Goal: Task Accomplishment & Management: Use online tool/utility

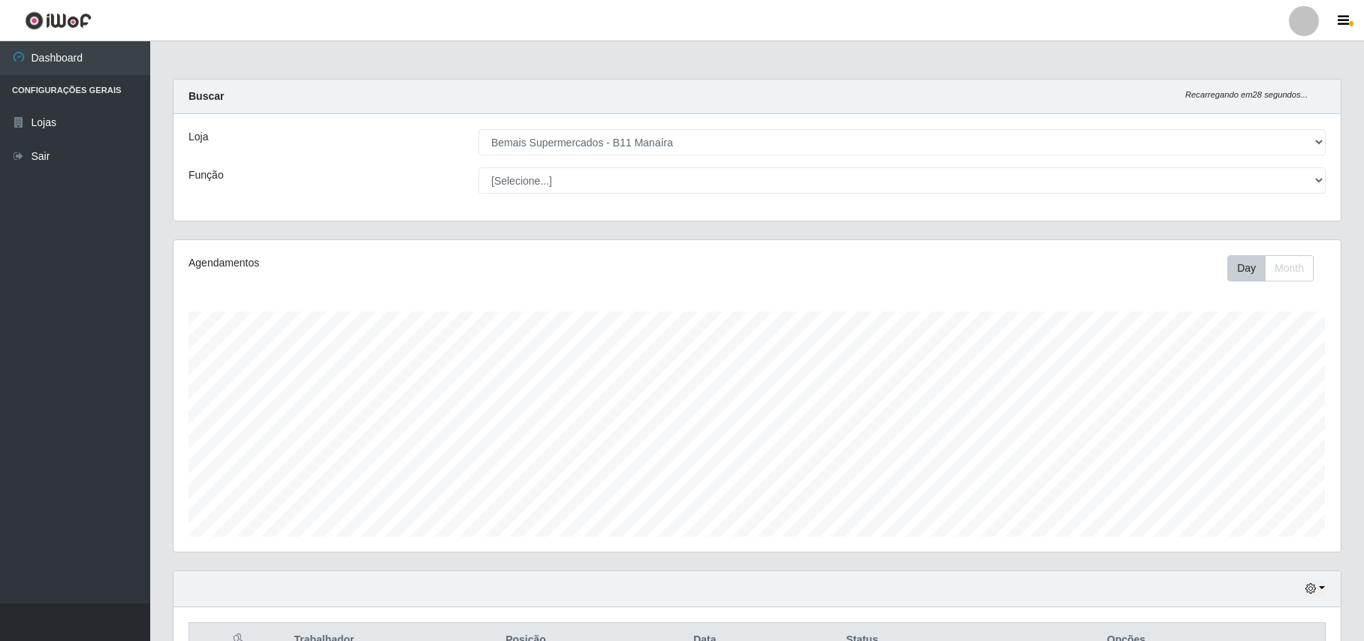
select select "409"
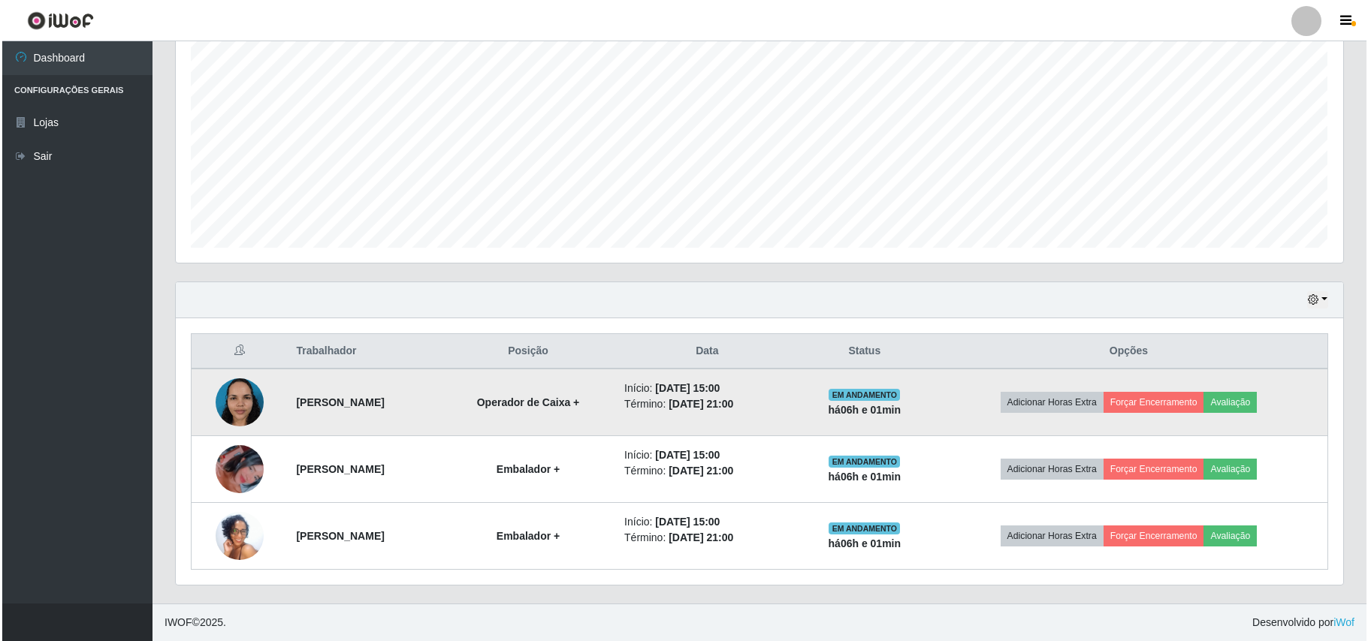
scroll to position [312, 1166]
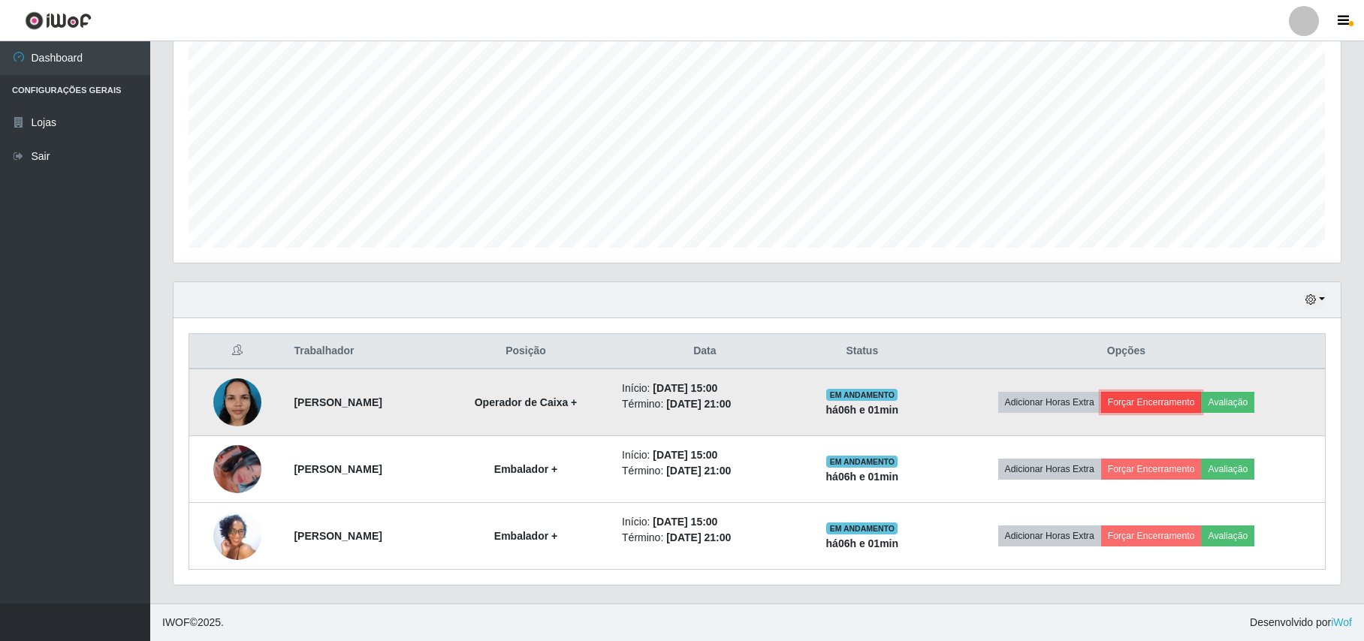
click at [1190, 400] on button "Forçar Encerramento" at bounding box center [1151, 402] width 101 height 21
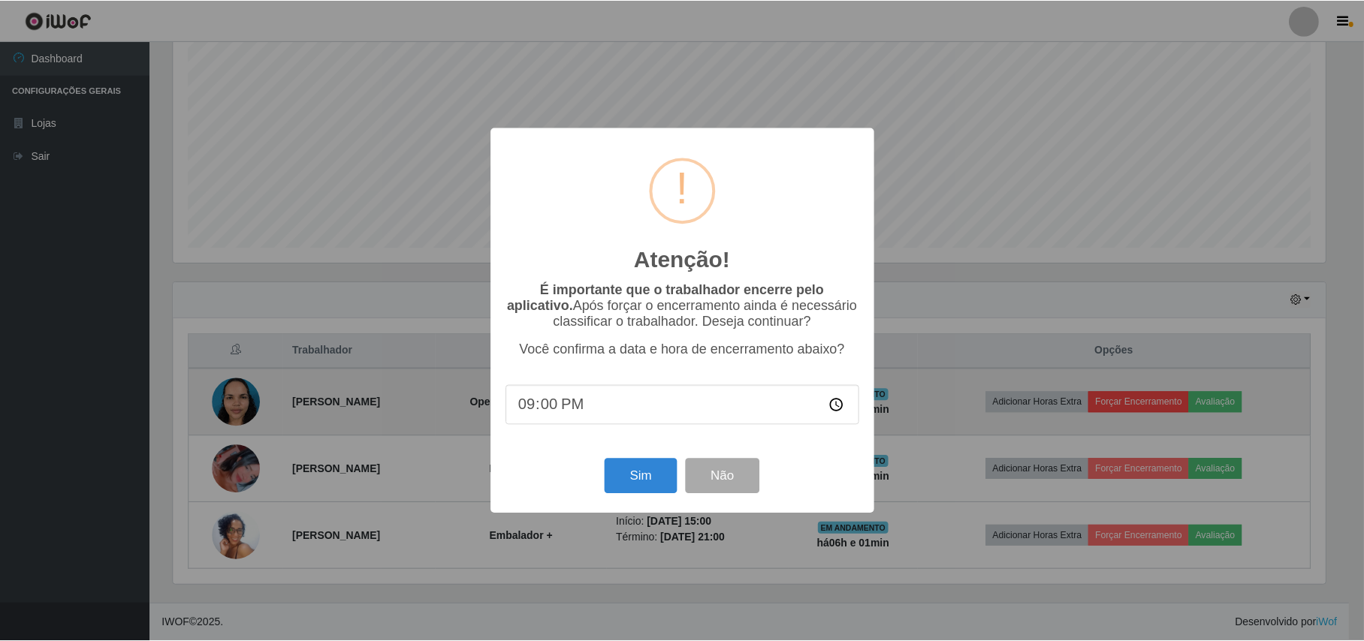
scroll to position [312, 1155]
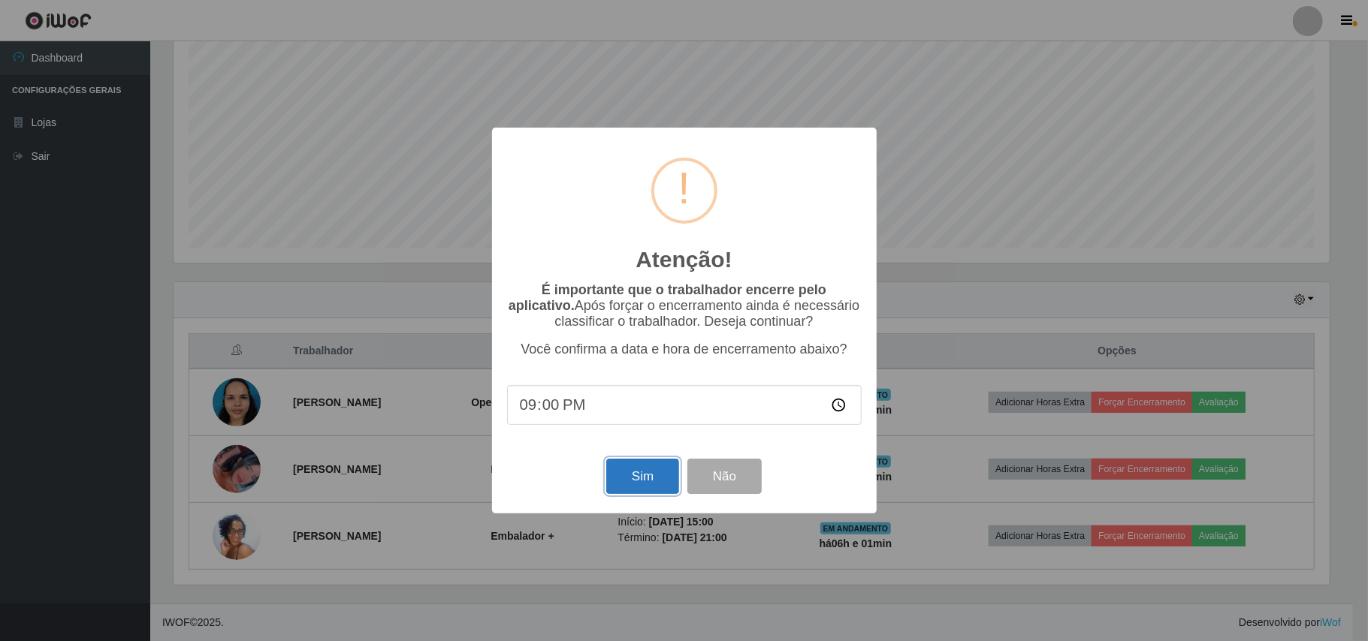
click at [658, 484] on button "Sim" at bounding box center [642, 476] width 73 height 35
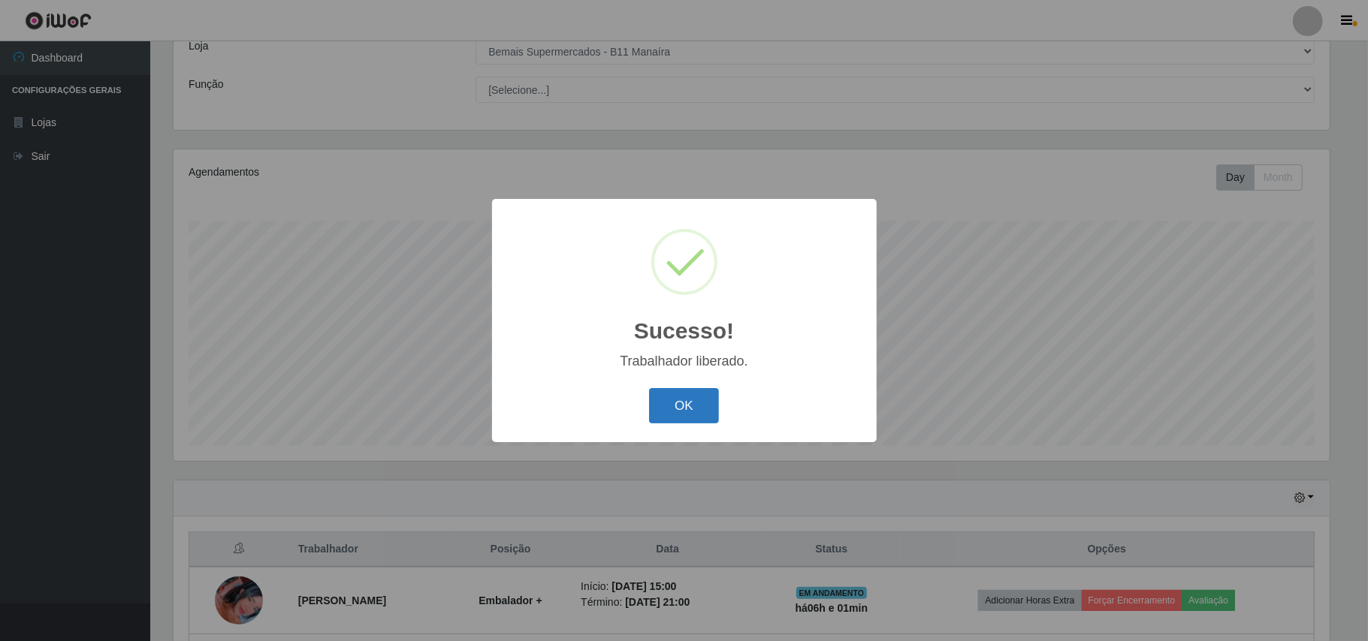
click at [688, 412] on button "OK" at bounding box center [684, 405] width 70 height 35
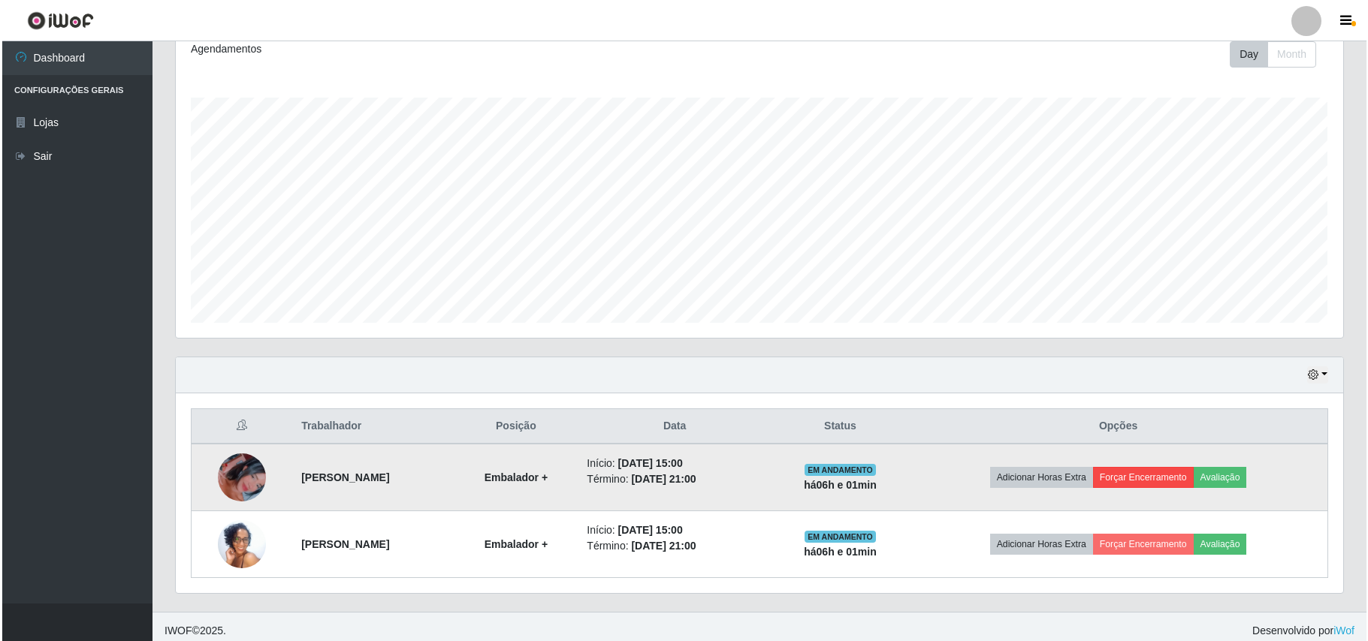
scroll to position [225, 0]
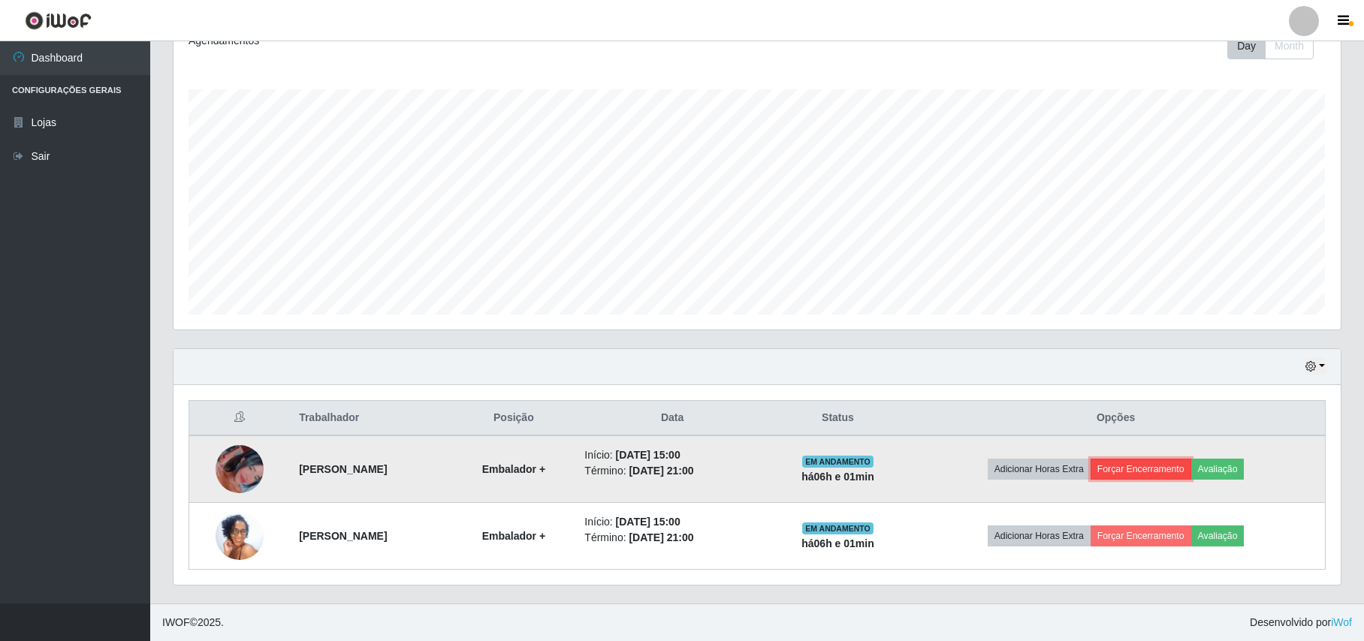
click at [1154, 460] on button "Forçar Encerramento" at bounding box center [1141, 469] width 101 height 21
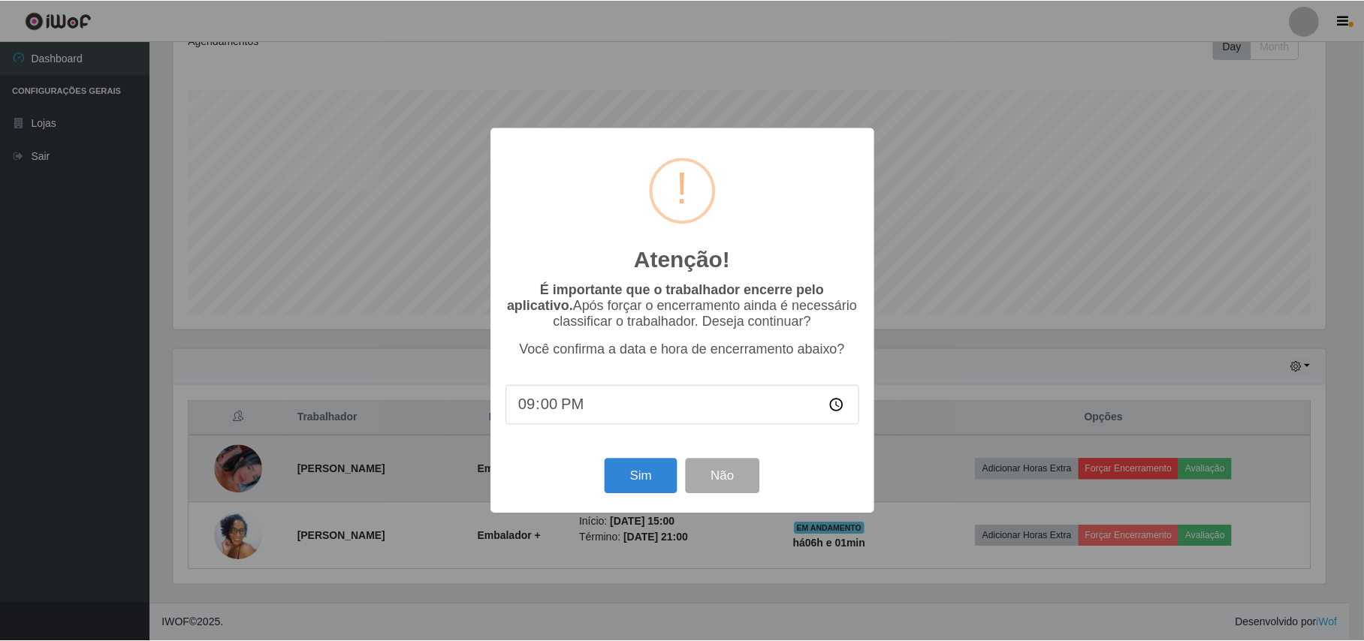
scroll to position [312, 1155]
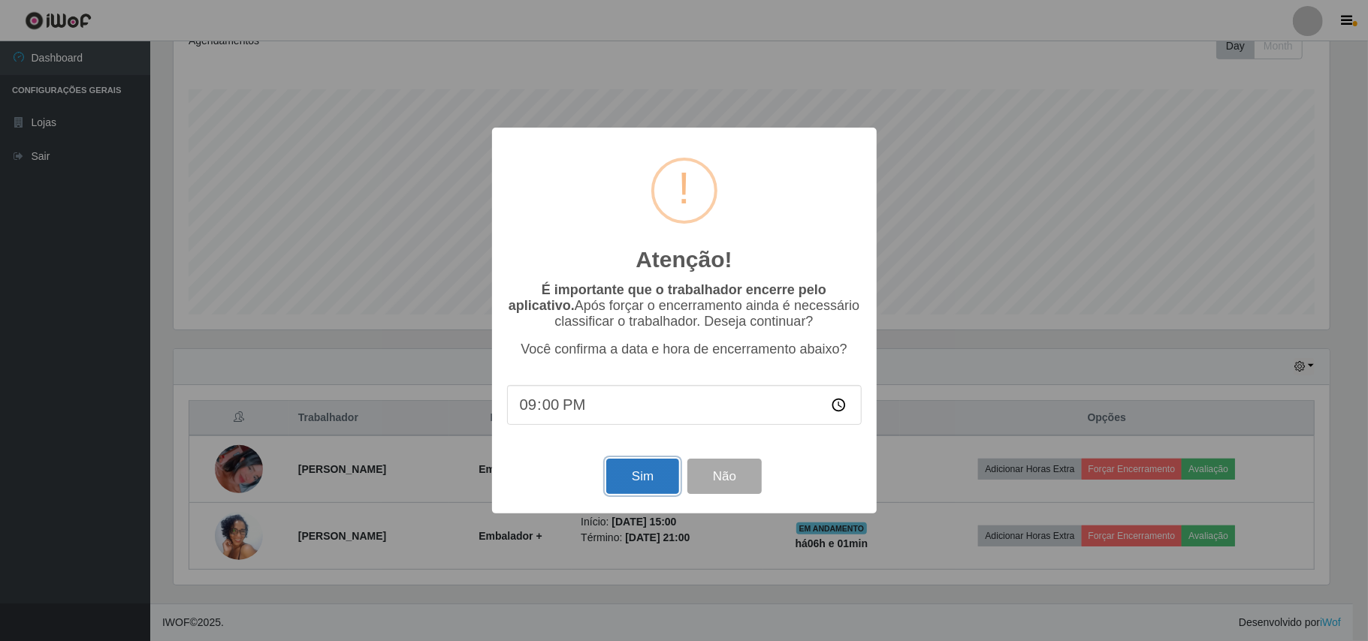
click at [653, 484] on button "Sim" at bounding box center [642, 476] width 73 height 35
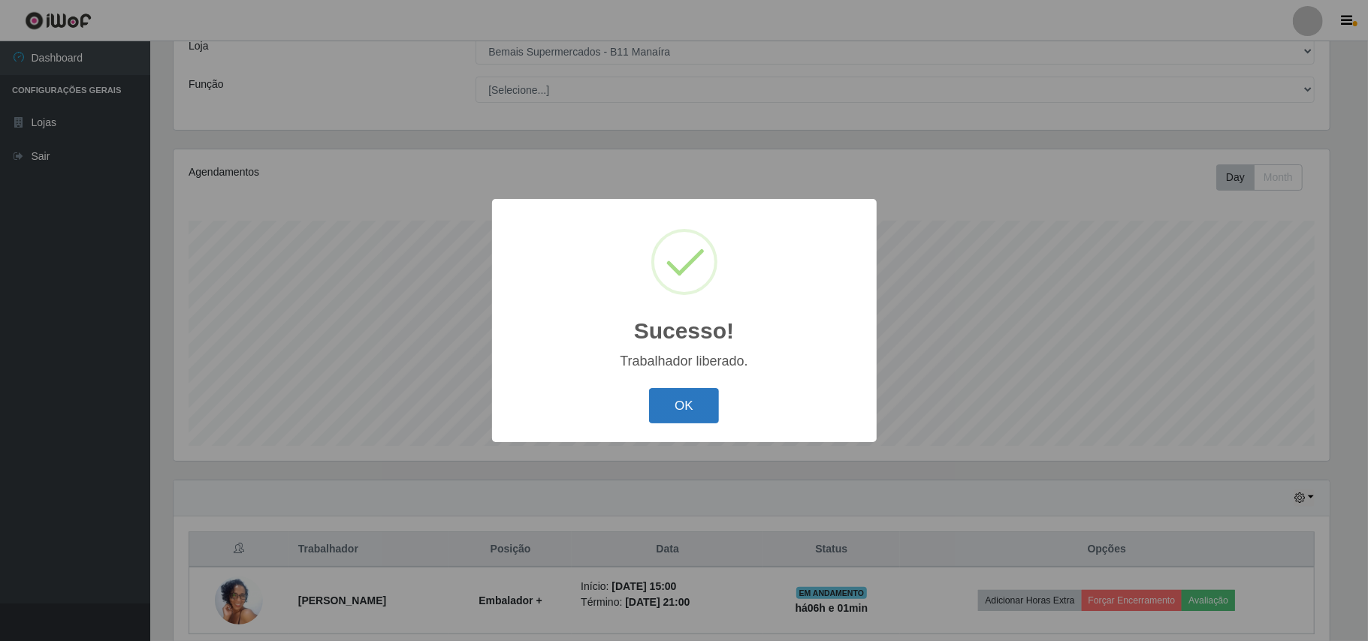
click at [682, 412] on button "OK" at bounding box center [684, 405] width 70 height 35
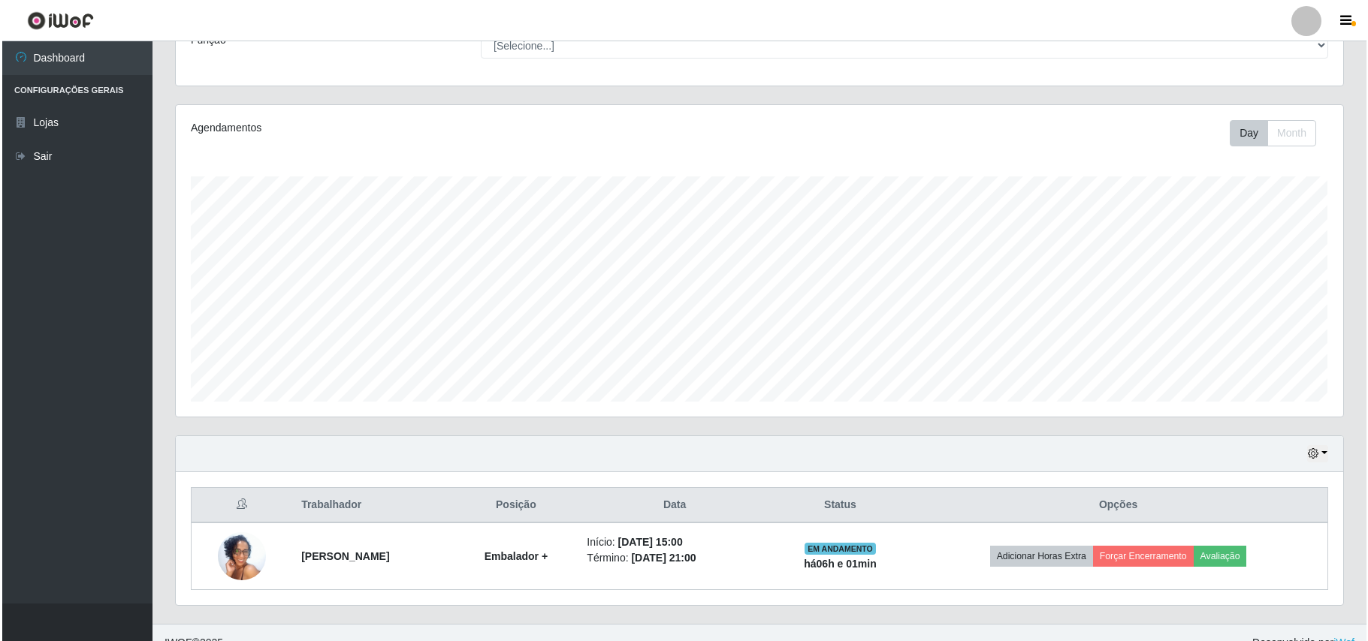
scroll to position [158, 0]
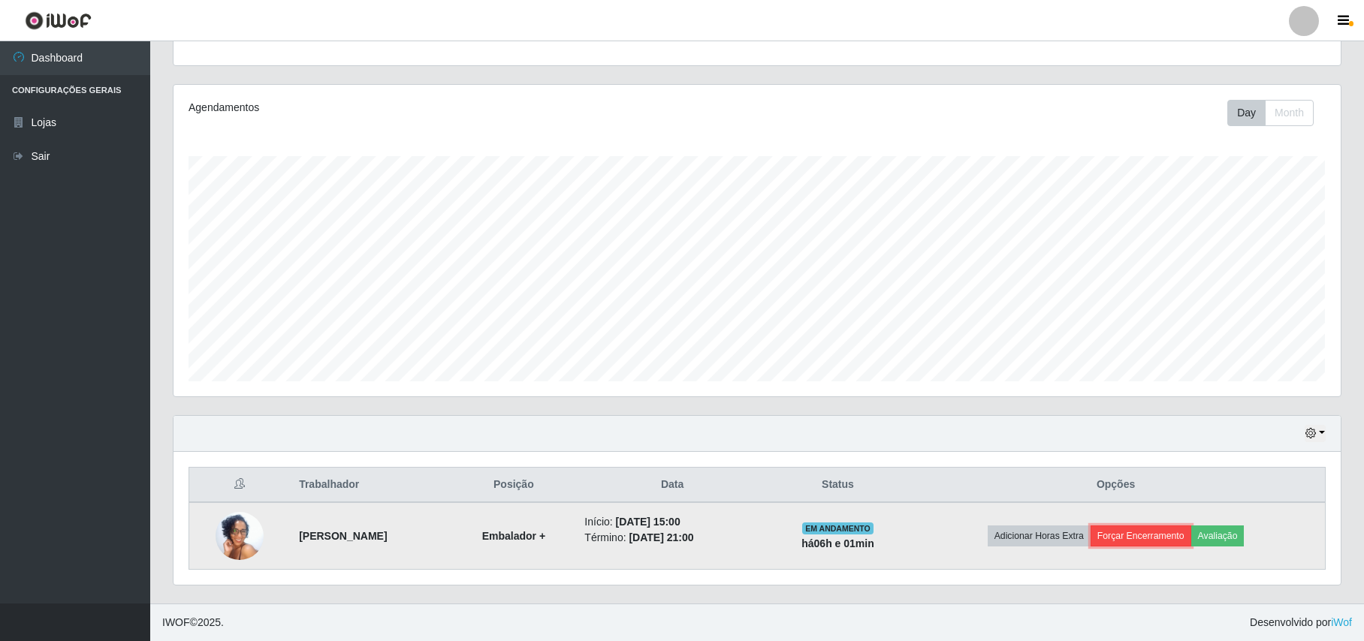
click at [1157, 535] on button "Forçar Encerramento" at bounding box center [1141, 536] width 101 height 21
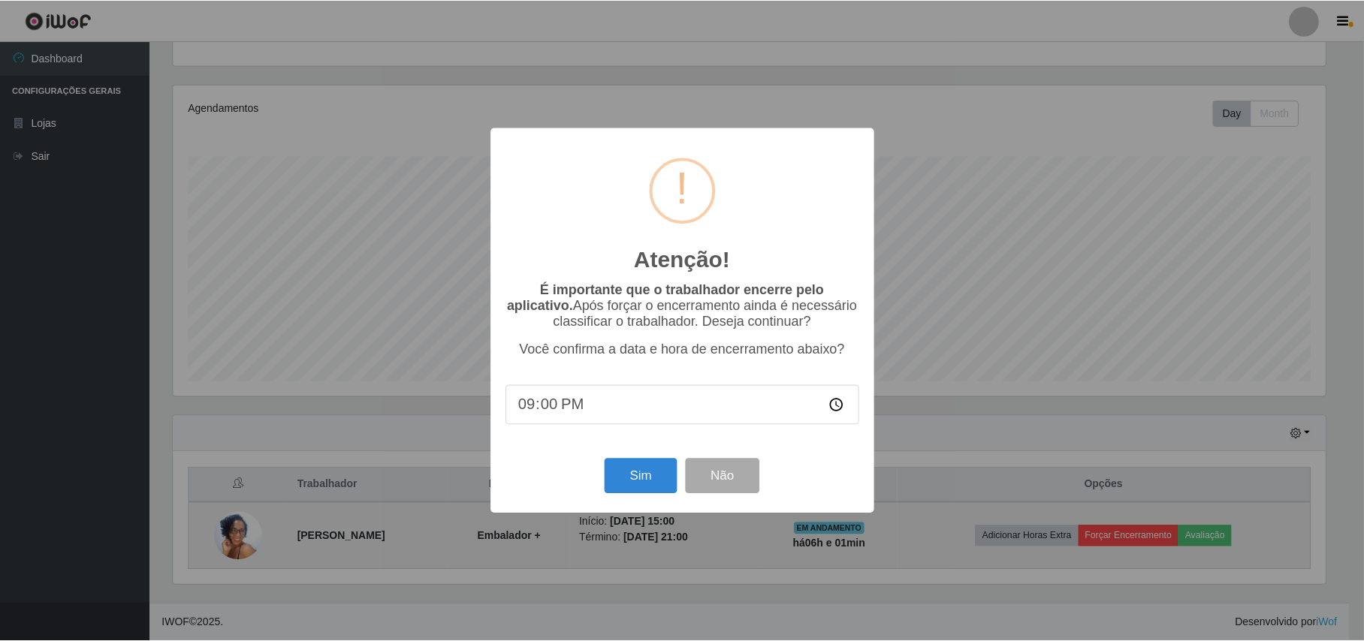
scroll to position [312, 1155]
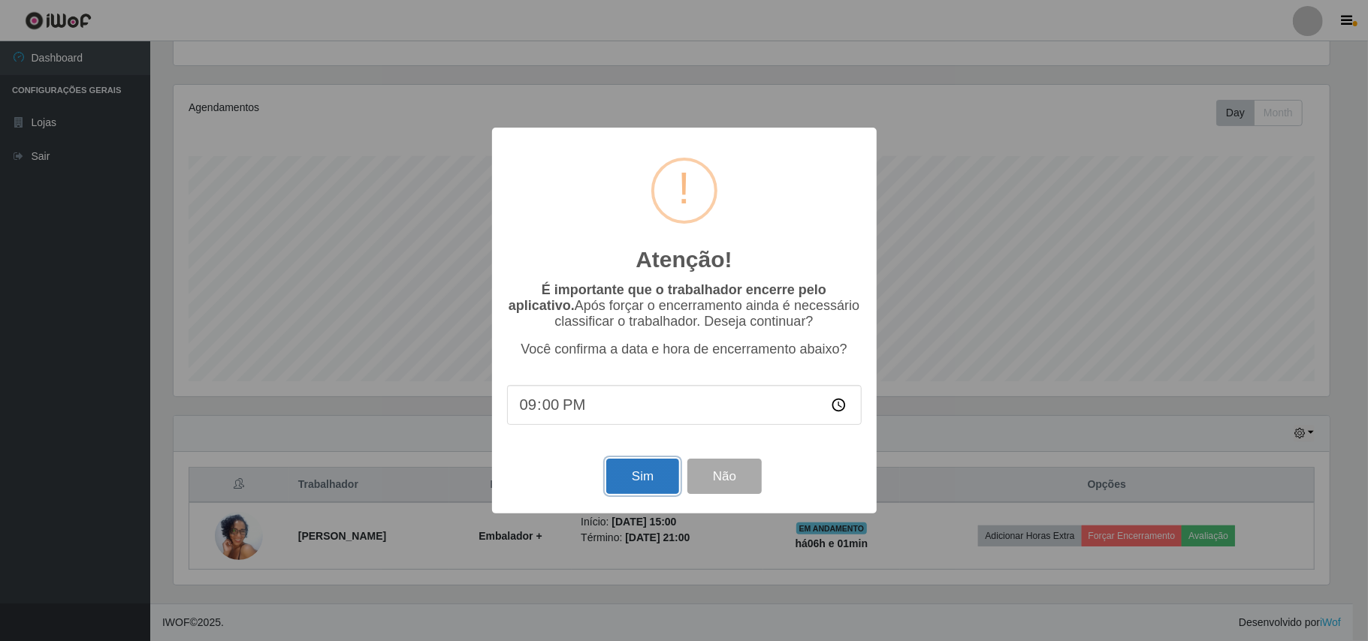
click at [649, 479] on button "Sim" at bounding box center [642, 476] width 73 height 35
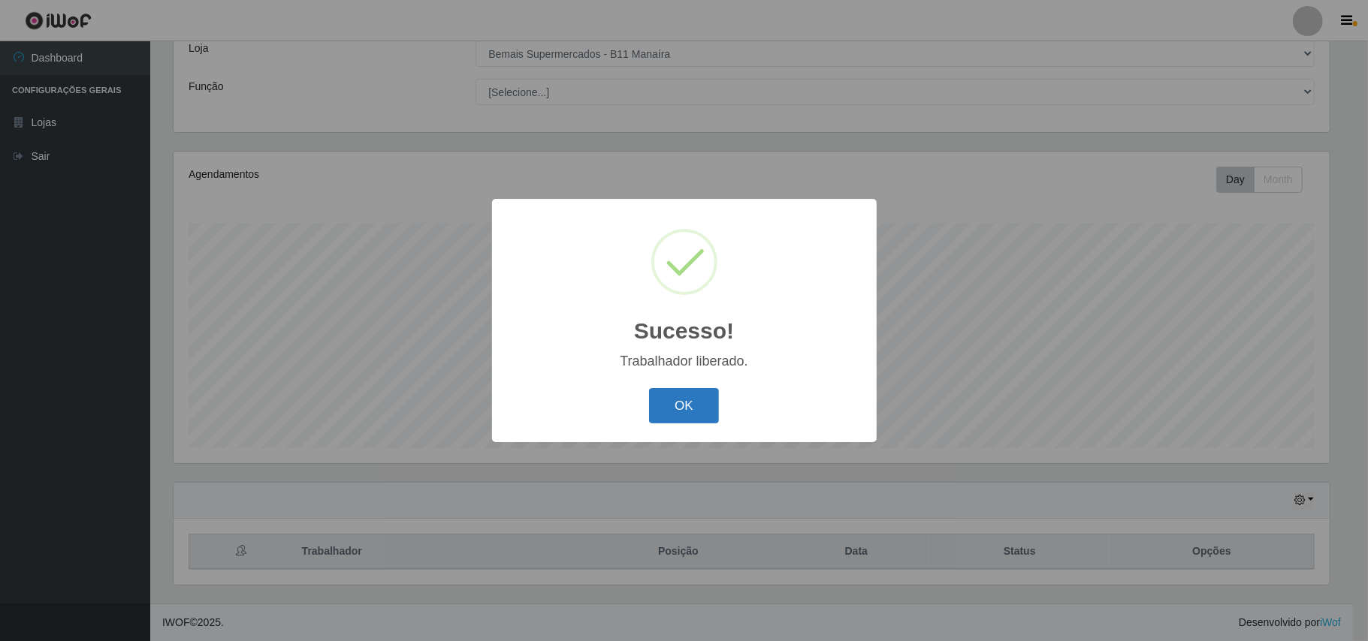
click at [685, 415] on button "OK" at bounding box center [684, 405] width 70 height 35
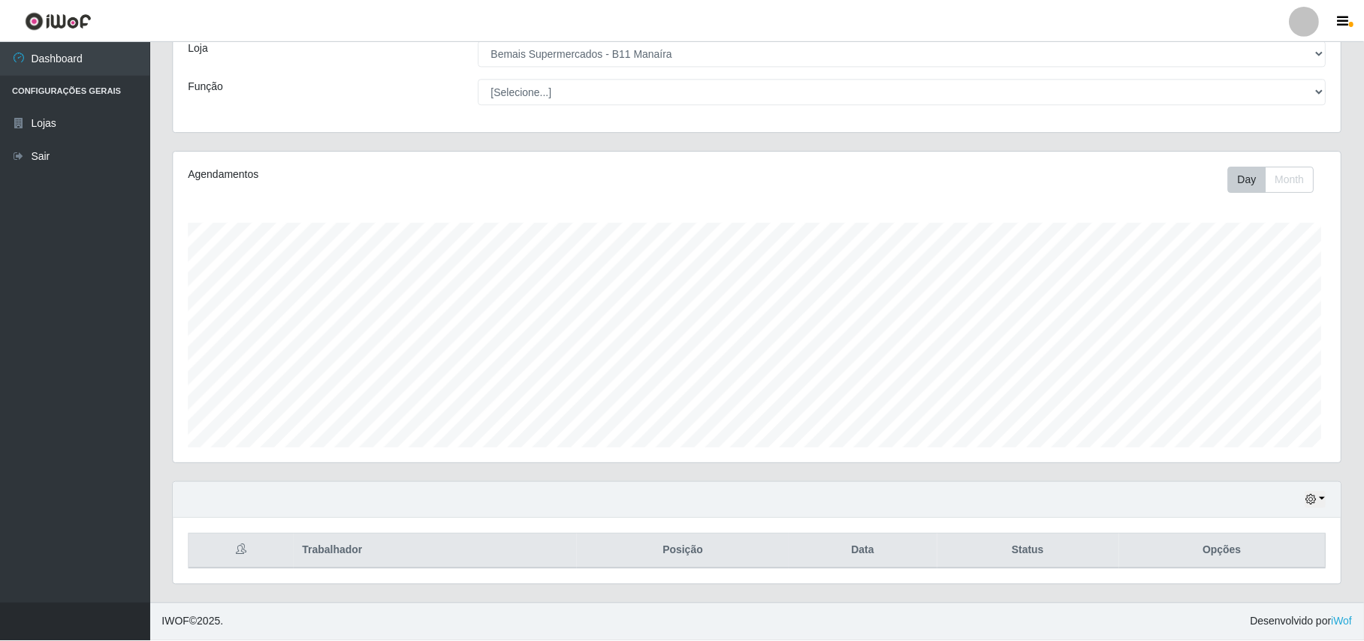
scroll to position [0, 0]
